Goal: Task Accomplishment & Management: Use online tool/utility

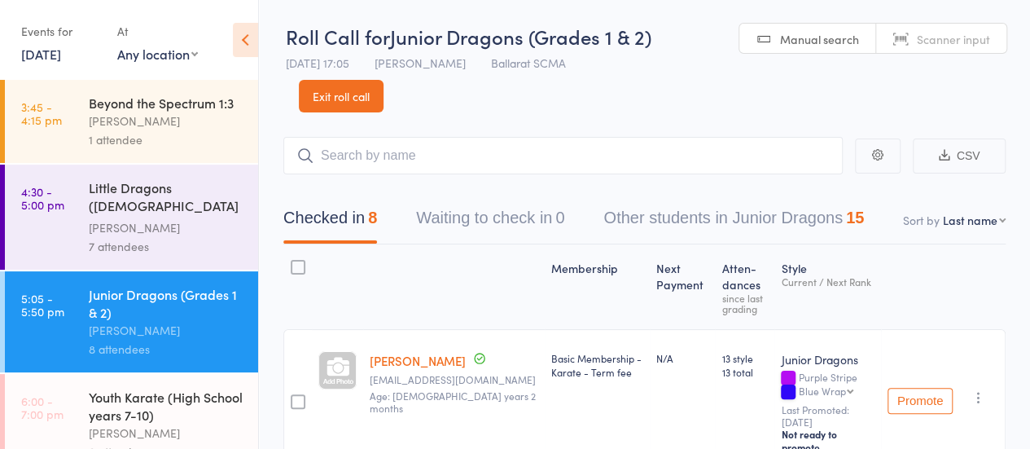
click at [141, 419] on div "Youth Karate (High School years 7-10)" at bounding box center [166, 406] width 155 height 36
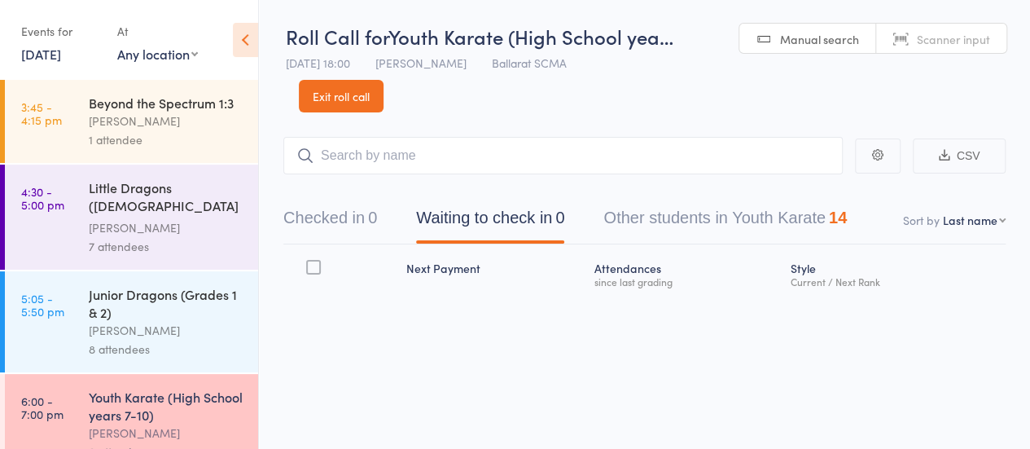
click at [179, 418] on div "Youth Karate (High School years 7-10)" at bounding box center [166, 406] width 155 height 36
click at [374, 155] on input "search" at bounding box center [562, 155] width 559 height 37
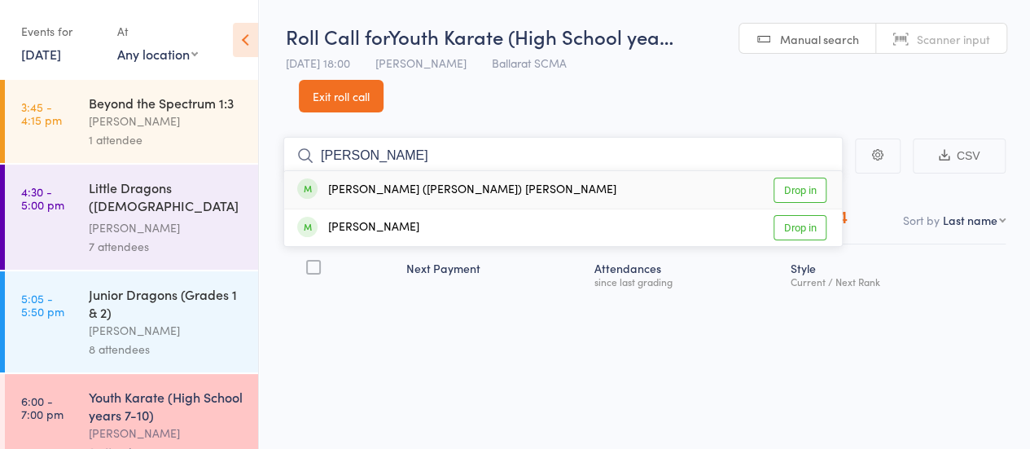
type input "[PERSON_NAME]"
click at [788, 190] on link "Drop in" at bounding box center [799, 189] width 53 height 25
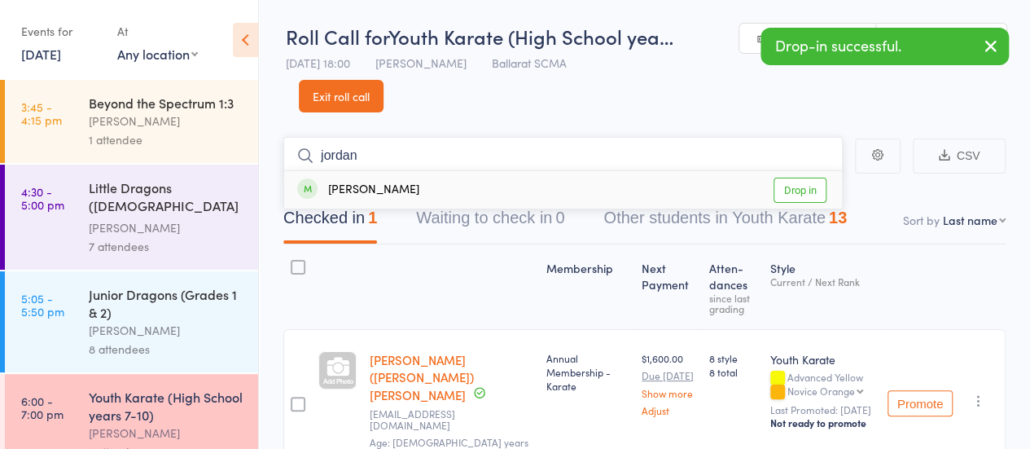
type input "jordan"
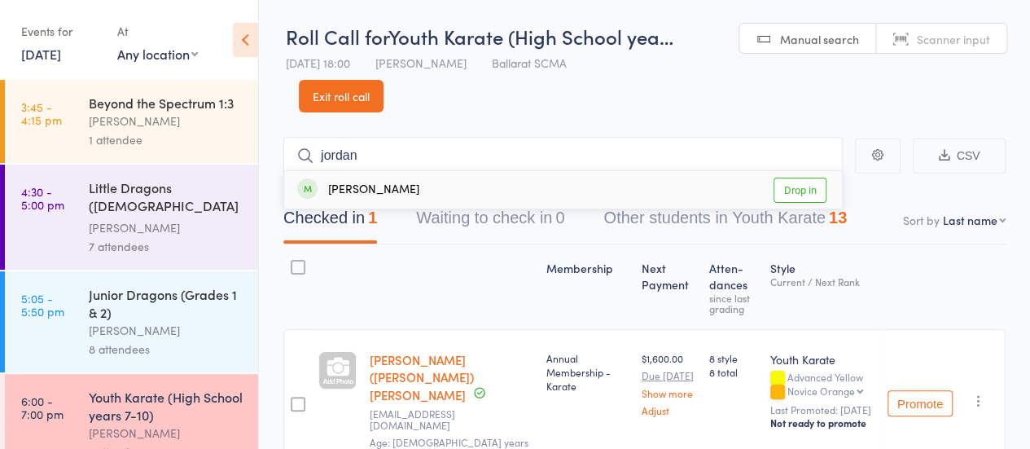
click at [799, 185] on link "Drop in" at bounding box center [799, 189] width 53 height 25
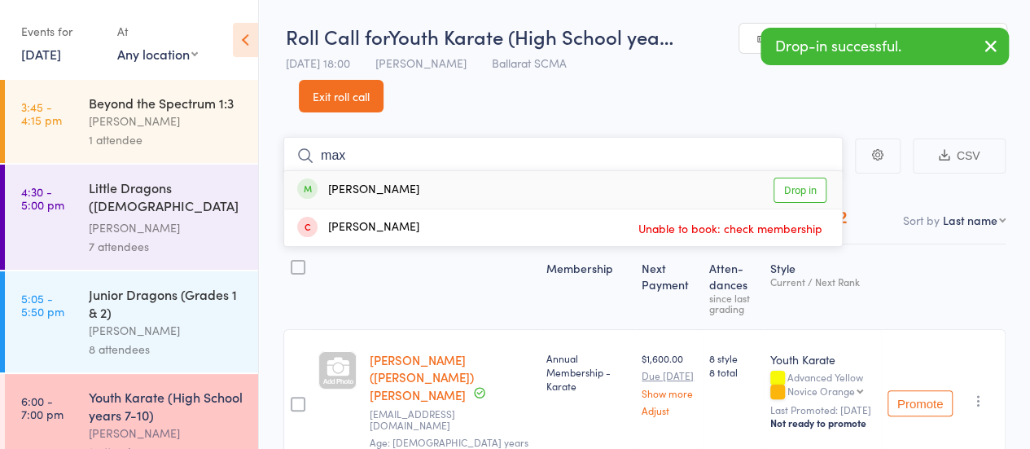
type input "max"
click at [789, 196] on link "Drop in" at bounding box center [799, 189] width 53 height 25
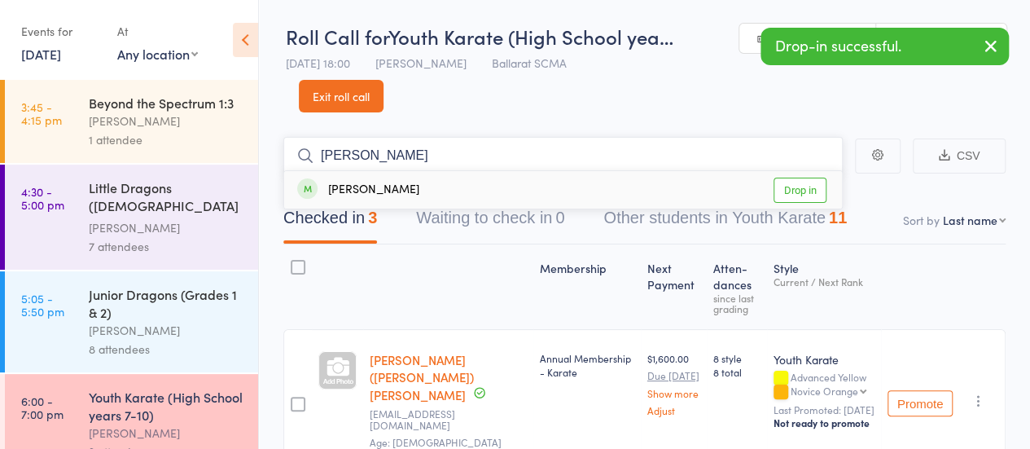
type input "[PERSON_NAME]"
click at [790, 184] on link "Drop in" at bounding box center [799, 189] width 53 height 25
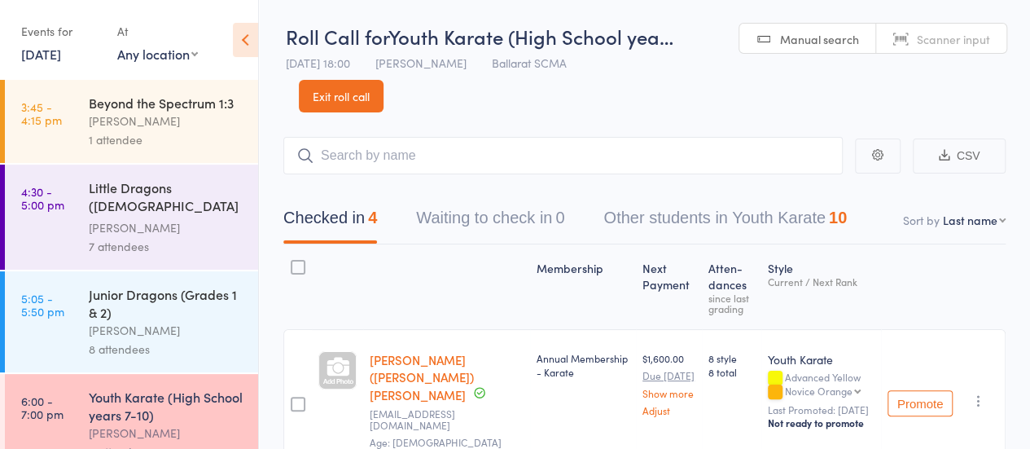
click at [672, 263] on div "Next Payment" at bounding box center [669, 287] width 66 height 70
click at [418, 153] on input "search" at bounding box center [562, 155] width 559 height 37
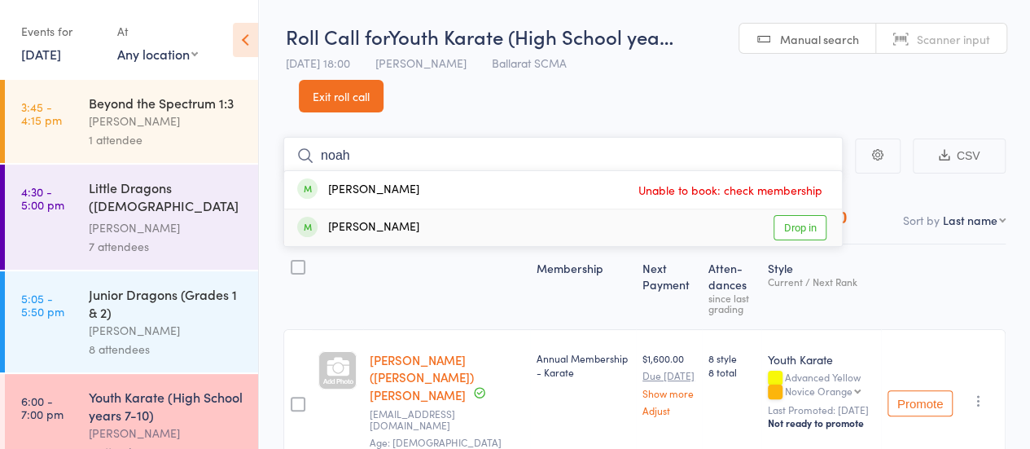
type input "noah"
click at [805, 234] on link "Drop in" at bounding box center [799, 227] width 53 height 25
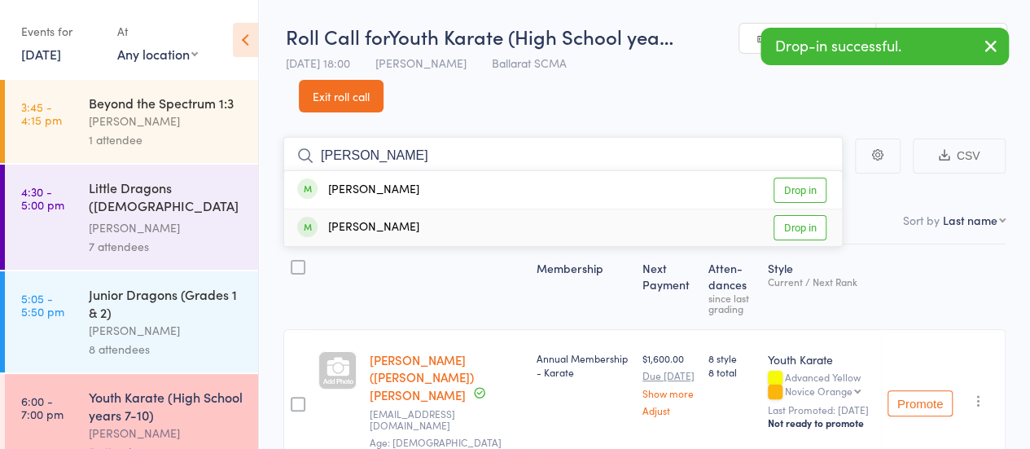
type input "[PERSON_NAME]"
click at [794, 228] on link "Drop in" at bounding box center [799, 227] width 53 height 25
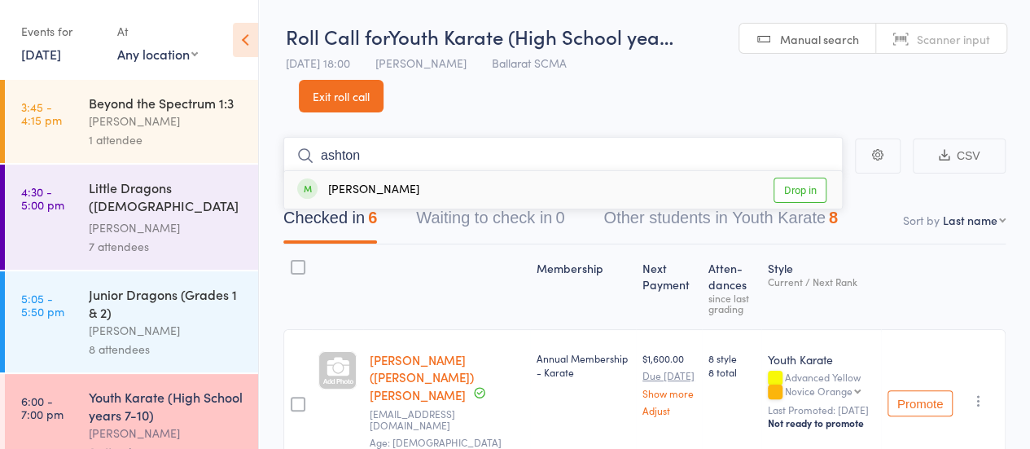
type input "ashton"
click at [799, 190] on link "Drop in" at bounding box center [799, 189] width 53 height 25
